Goal: Information Seeking & Learning: Learn about a topic

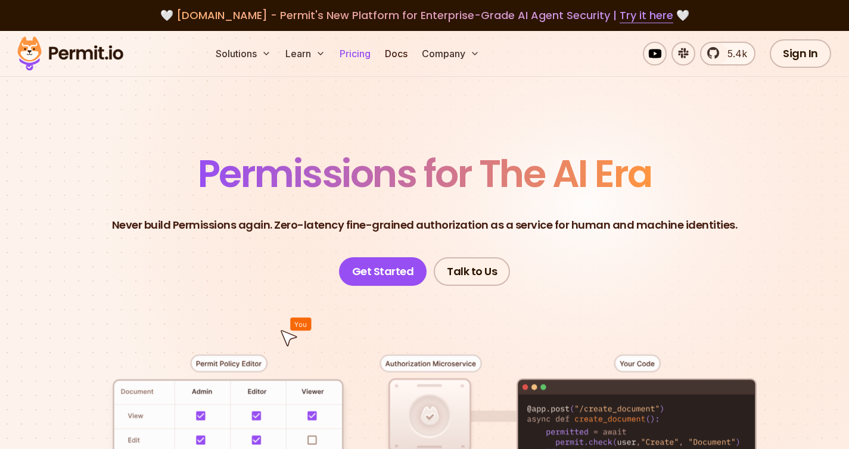
click at [363, 52] on link "Pricing" at bounding box center [355, 54] width 41 height 24
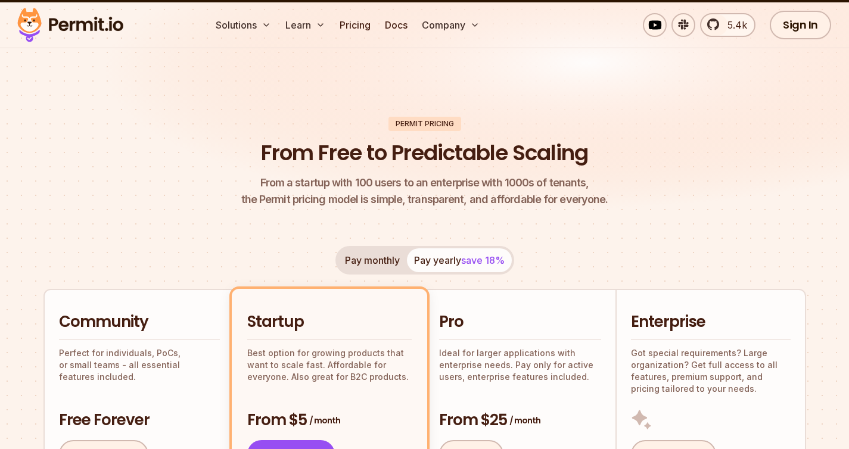
scroll to position [13, 0]
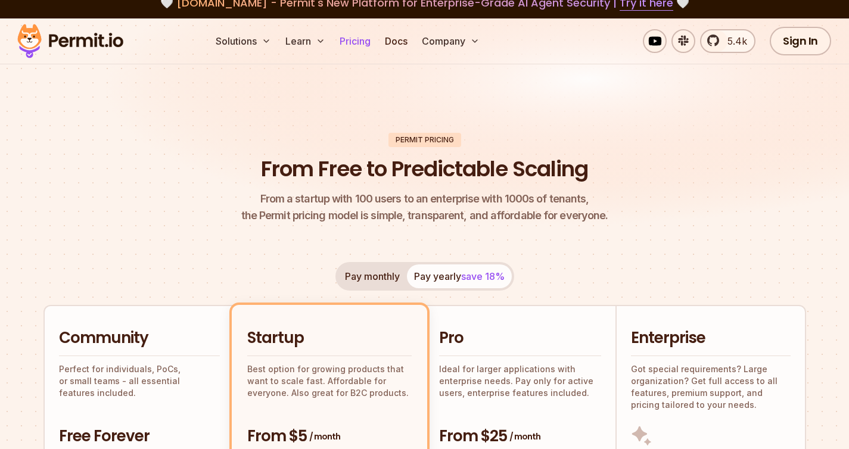
click at [345, 46] on link "Pricing" at bounding box center [355, 41] width 41 height 24
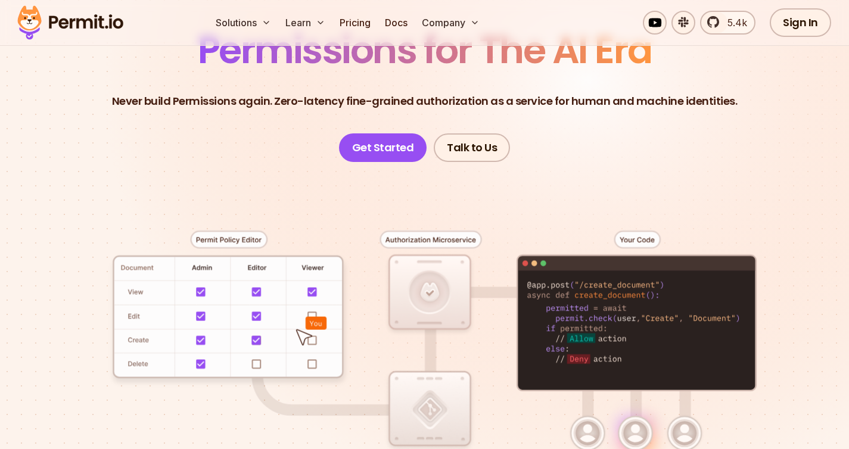
scroll to position [82, 0]
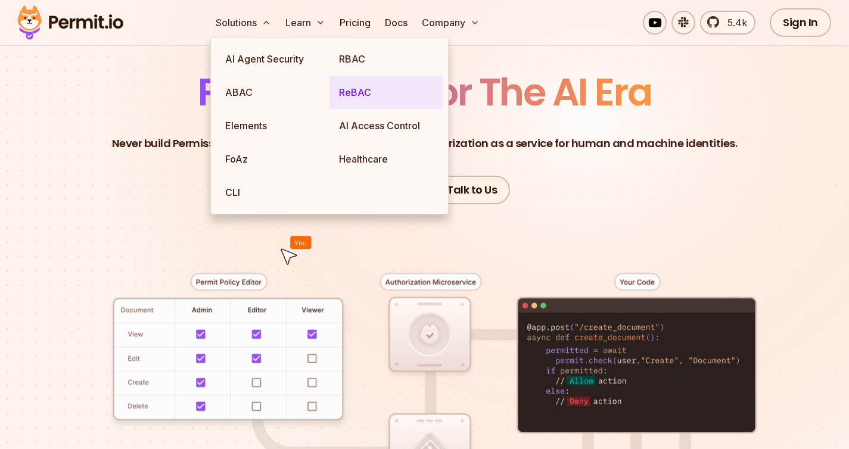
click at [357, 87] on link "ReBAC" at bounding box center [386, 92] width 114 height 33
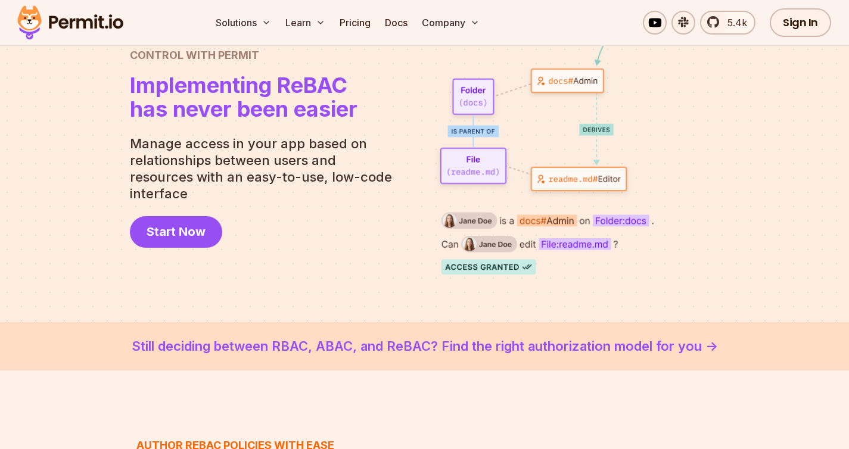
scroll to position [121, 0]
